Goal: Transaction & Acquisition: Purchase product/service

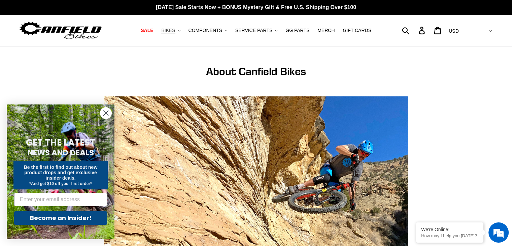
click at [179, 26] on button "BIKES .cls-1{fill:#231f20}" at bounding box center [171, 30] width 26 height 9
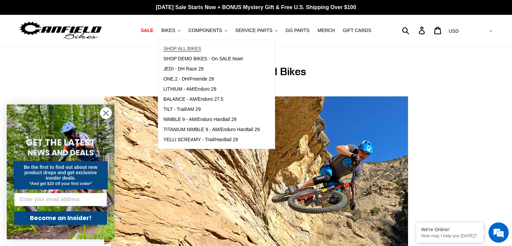
click at [190, 53] on link "SHOP ALL BIKES" at bounding box center [211, 49] width 106 height 10
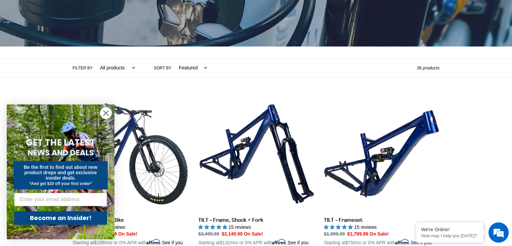
scroll to position [101, 0]
click at [106, 114] on circle "Close dialog" at bounding box center [105, 112] width 11 height 11
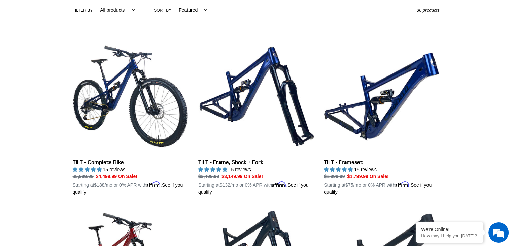
scroll to position [158, 0]
